Goal: Task Accomplishment & Management: Use online tool/utility

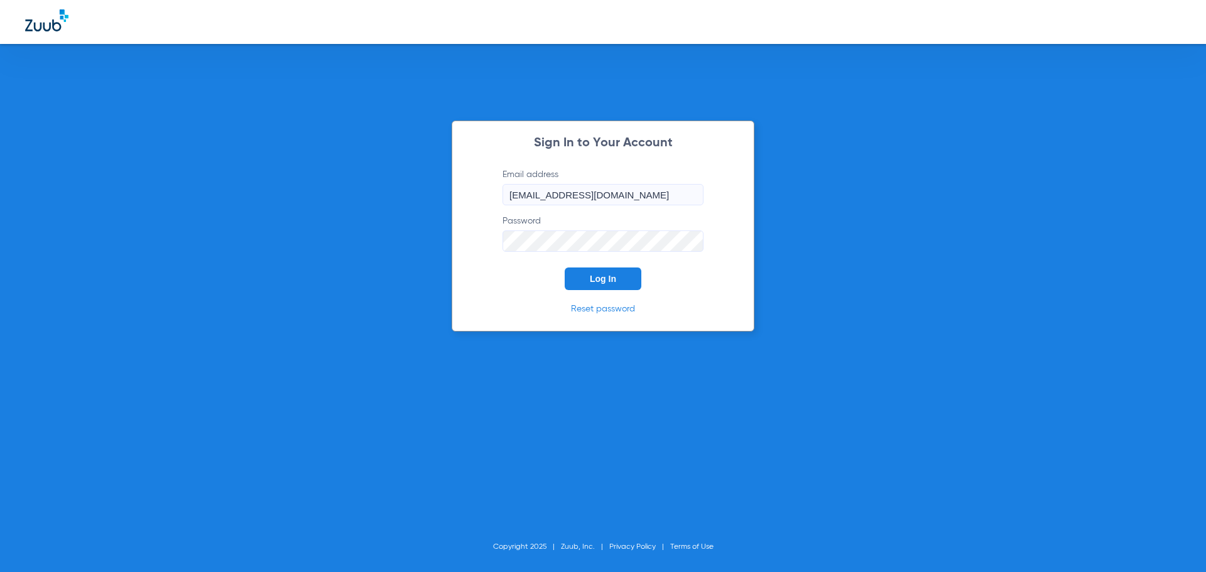
click at [598, 274] on span "Log In" at bounding box center [603, 279] width 26 height 10
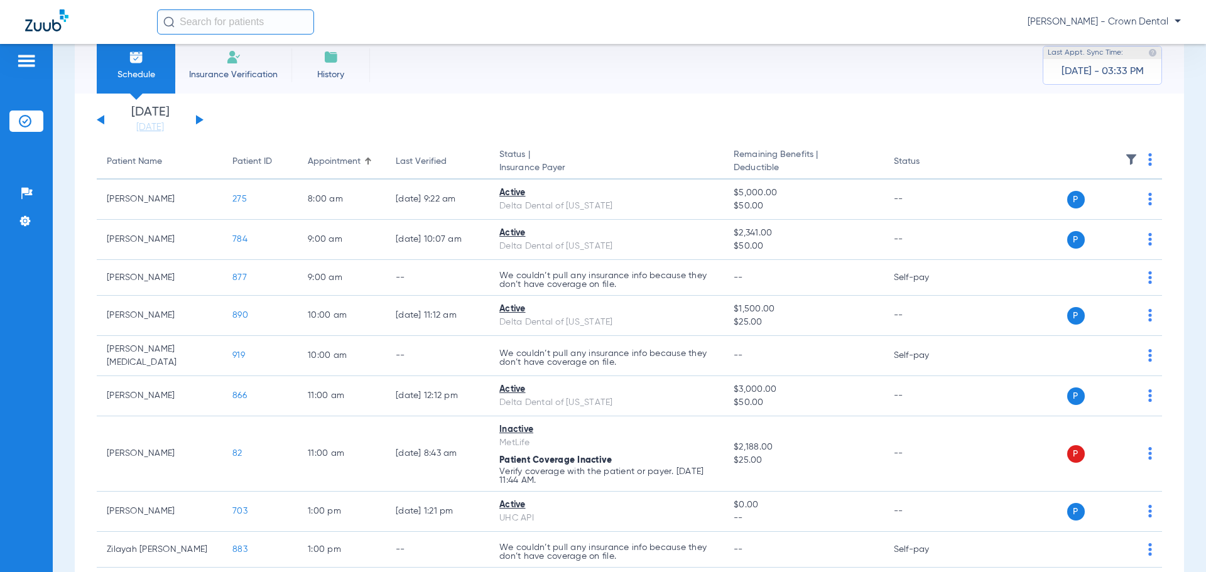
scroll to position [48, 0]
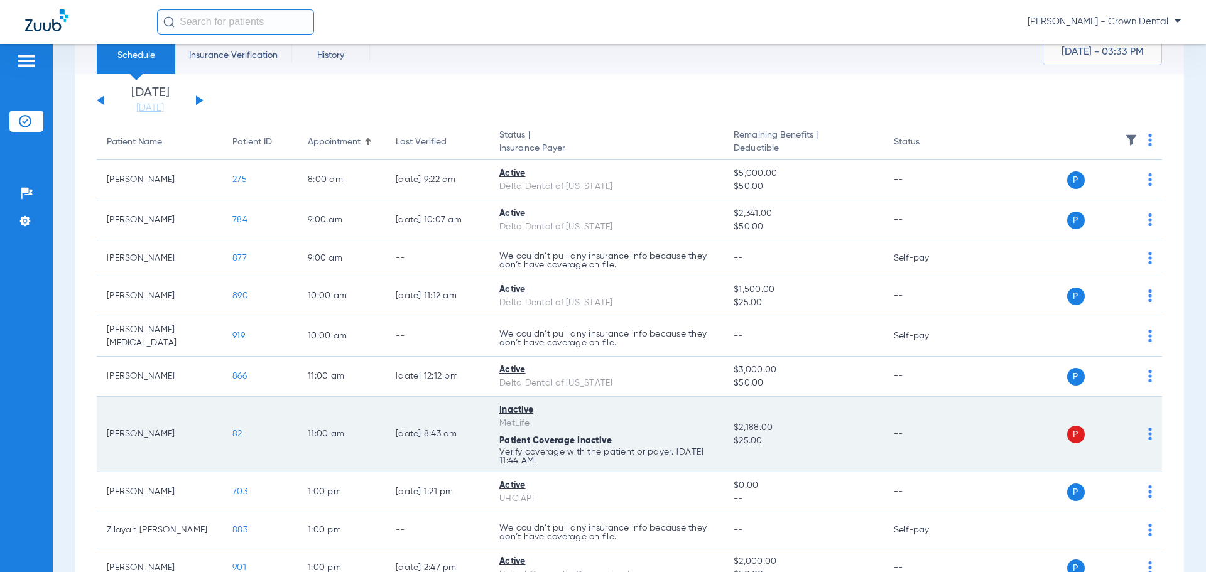
click at [235, 430] on span "82" at bounding box center [237, 434] width 10 height 9
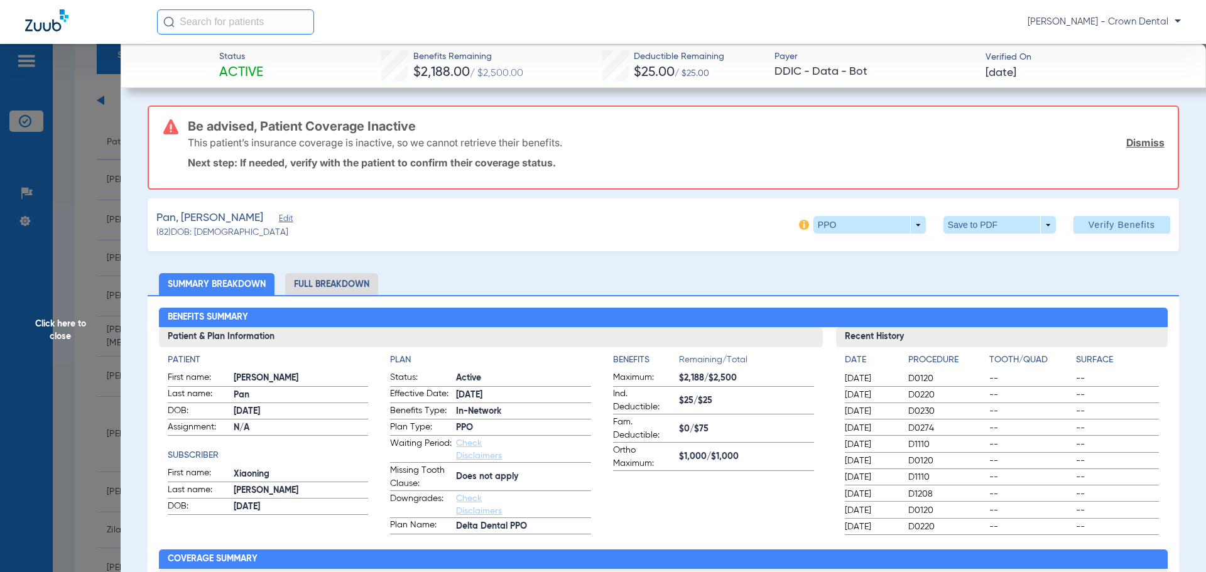
click at [357, 281] on li "Full Breakdown" at bounding box center [331, 284] width 93 height 22
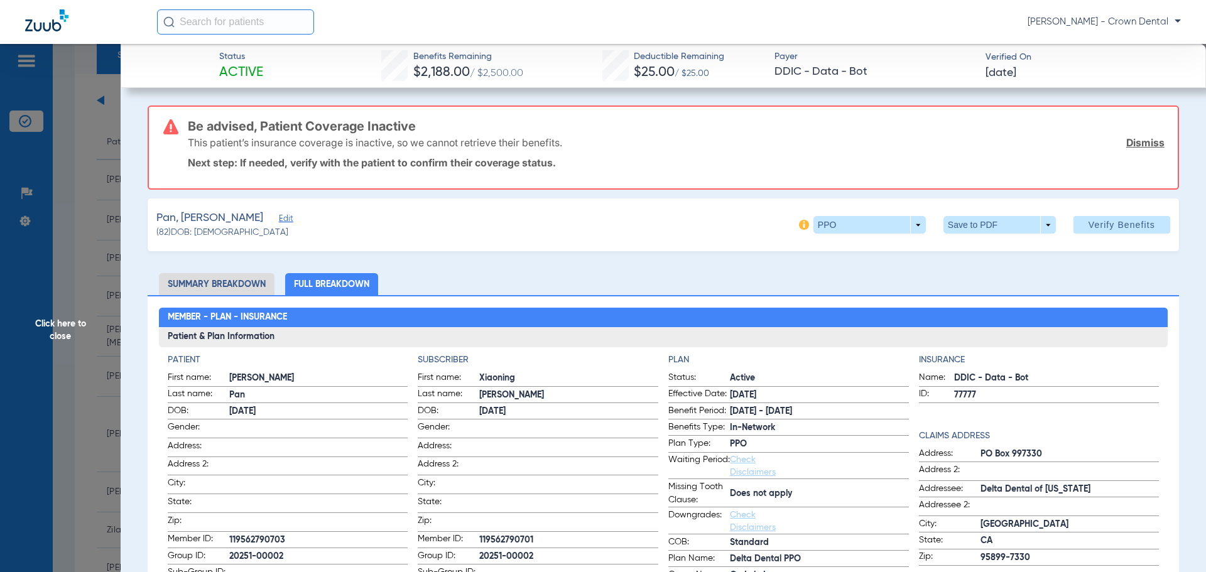
click at [87, 195] on span "Click here to close" at bounding box center [60, 330] width 121 height 572
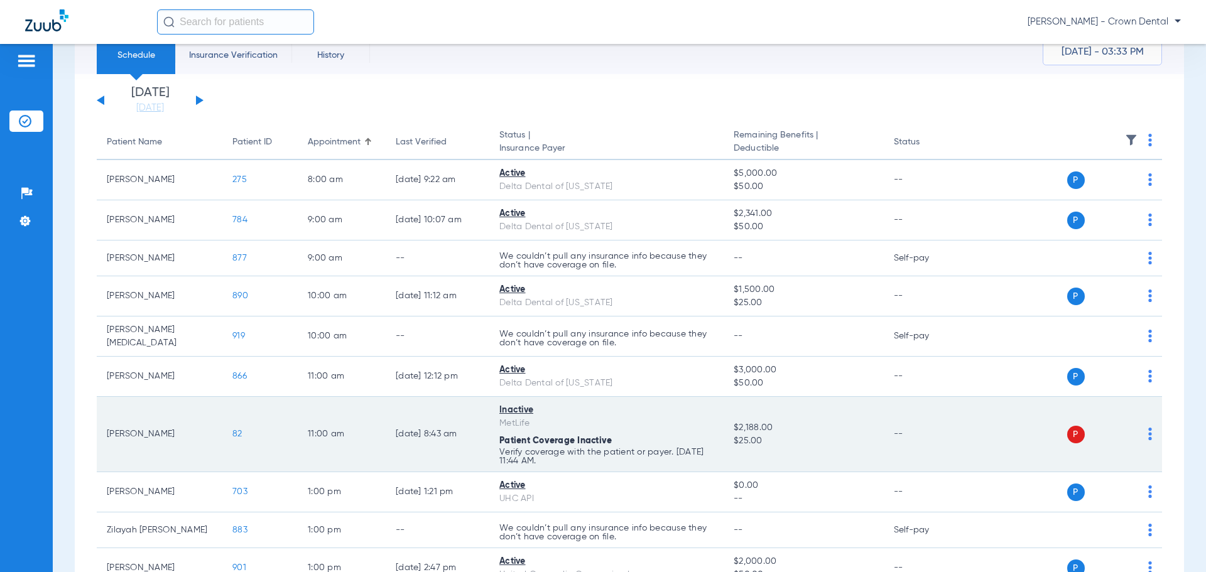
click at [1143, 429] on td "P S" at bounding box center [1065, 434] width 194 height 75
click at [1148, 430] on img at bounding box center [1150, 434] width 4 height 13
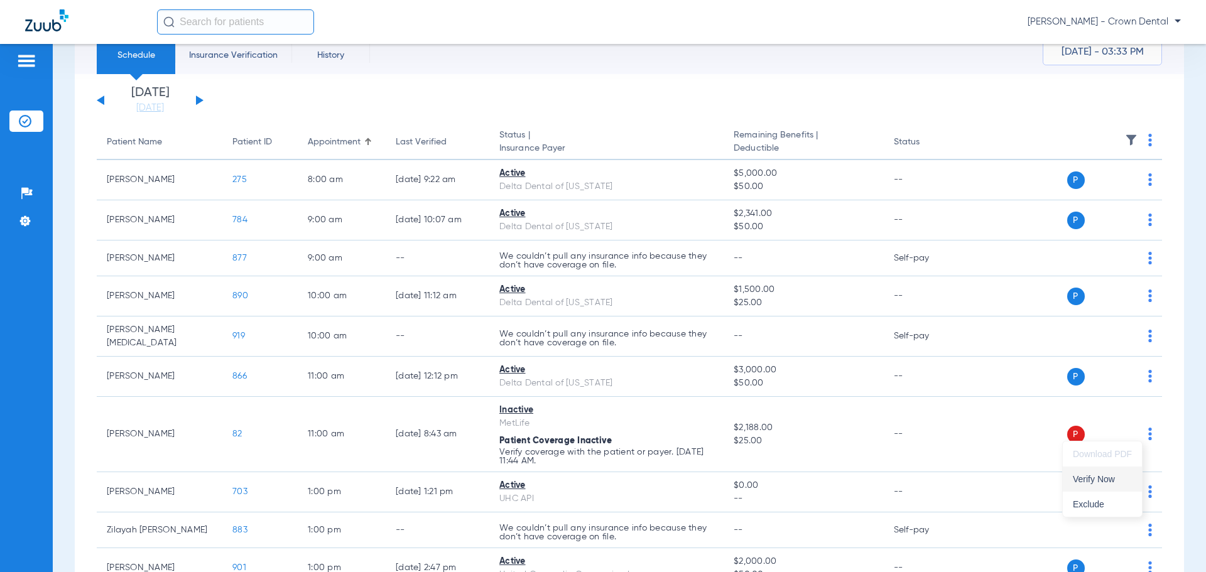
click at [1101, 481] on span "Verify Now" at bounding box center [1102, 479] width 59 height 9
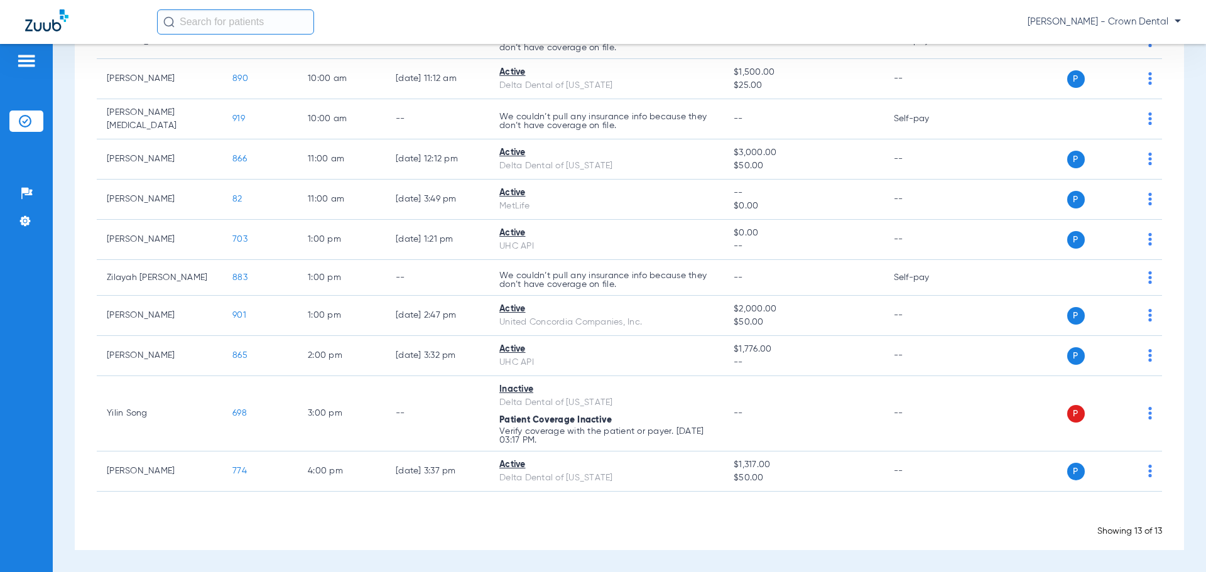
scroll to position [261, 0]
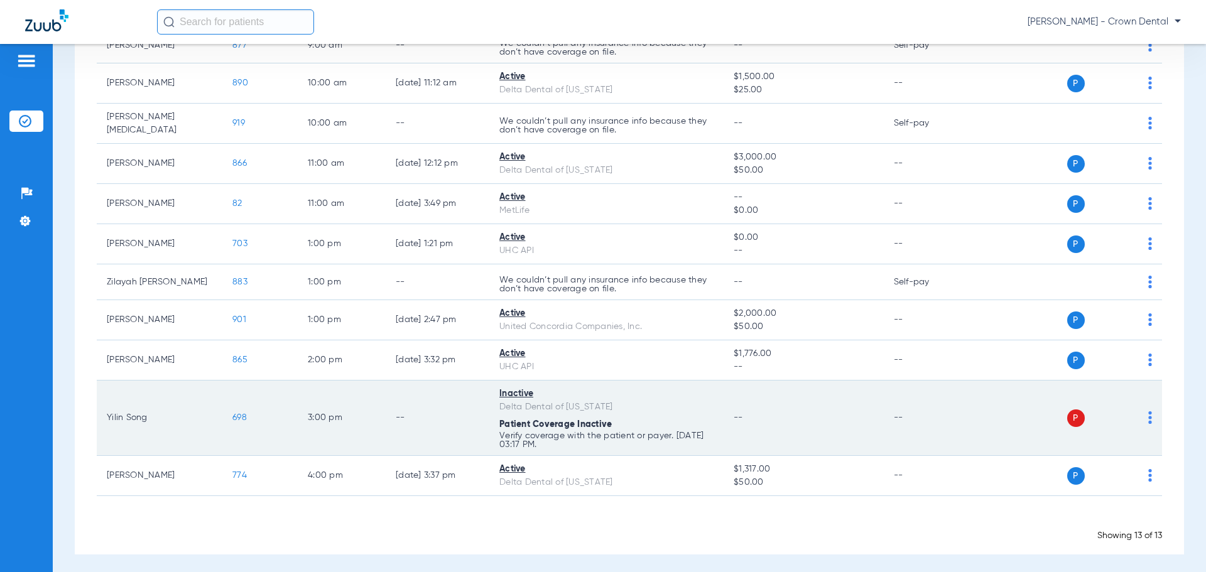
click at [1148, 413] on img at bounding box center [1150, 417] width 4 height 13
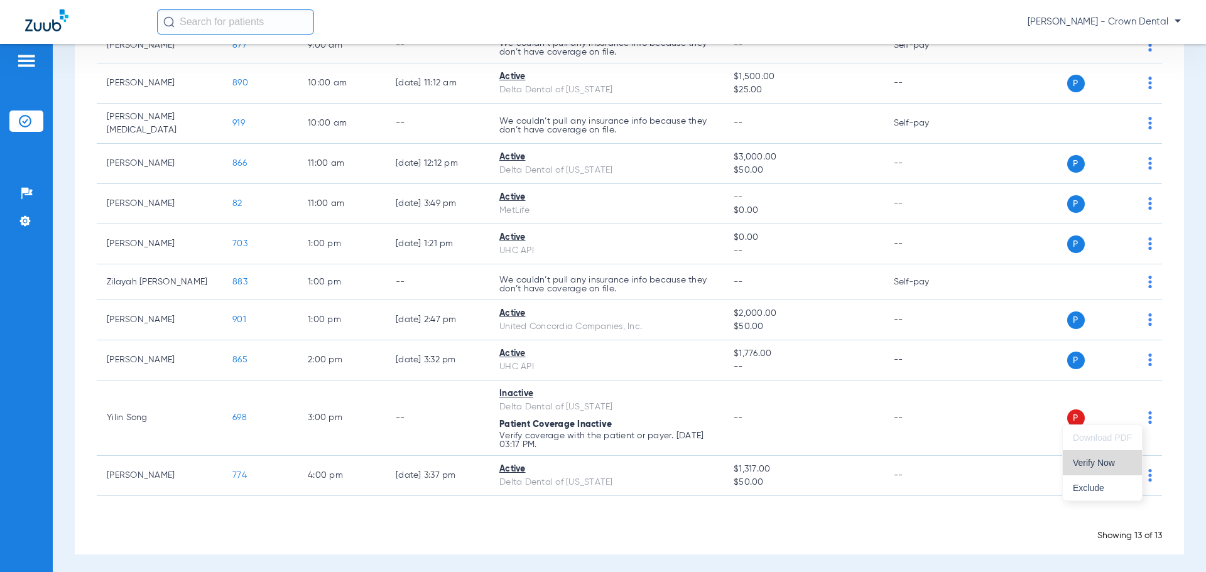
click at [1108, 468] on button "Verify Now" at bounding box center [1102, 462] width 79 height 25
